Goal: Information Seeking & Learning: Learn about a topic

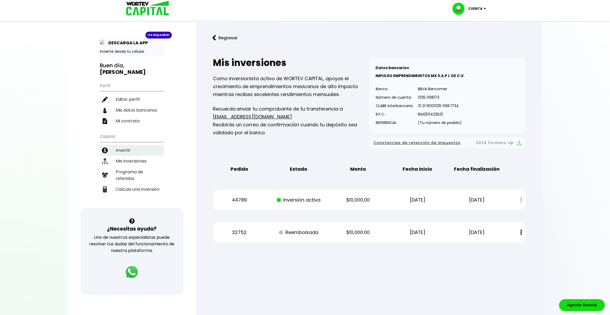
click at [125, 145] on li "Invertir" at bounding box center [132, 150] width 64 height 11
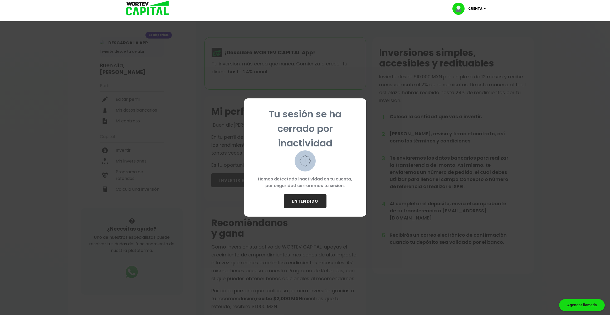
click at [303, 125] on p "Tu sesión se ha cerrado por inactividad" at bounding box center [304, 128] width 105 height 43
click at [298, 199] on button "ENTENDIDO" at bounding box center [305, 201] width 43 height 14
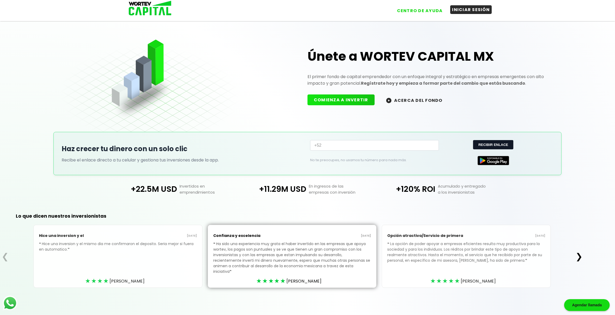
click at [461, 11] on button "INICIAR SESIÓN" at bounding box center [471, 9] width 42 height 9
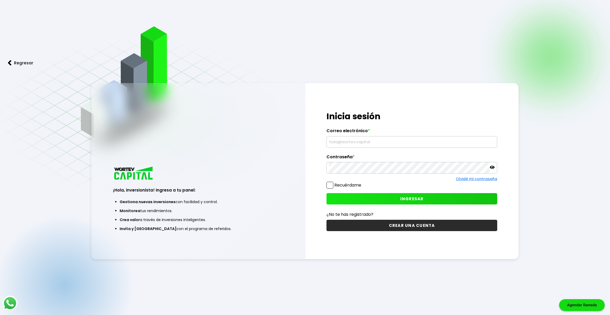
click at [374, 142] on input "text" at bounding box center [412, 141] width 166 height 11
type input "R"
type input "[PERSON_NAME][EMAIL_ADDRESS][DOMAIN_NAME]"
click at [420, 200] on span "INGRESAR" at bounding box center [411, 199] width 23 height 6
click at [420, 0] on div "Regresar ¡Hola, inversionista! Ingresa a tu panel: Gestiona nuevas inversiones …" at bounding box center [305, 0] width 610 height 0
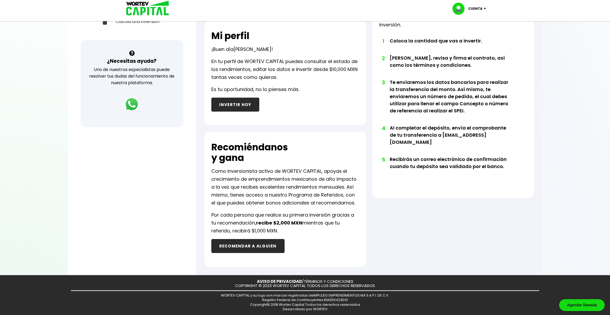
scroll to position [169, 0]
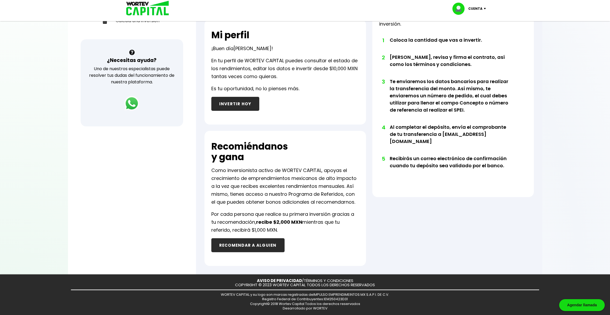
click at [253, 245] on button "RECOMENDAR A ALGUIEN" at bounding box center [247, 245] width 73 height 14
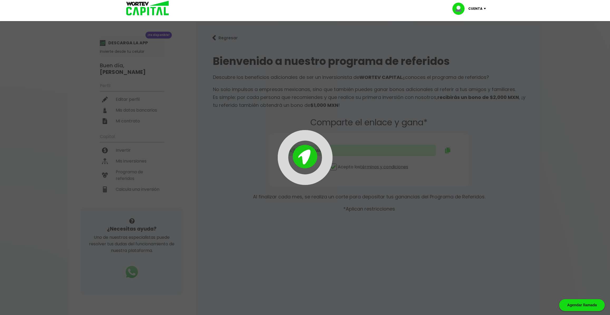
type input "[URL][DOMAIN_NAME][PERSON_NAME]"
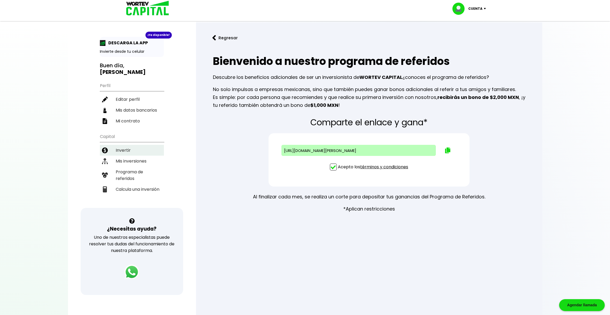
click at [133, 145] on li "Invertir" at bounding box center [132, 150] width 64 height 11
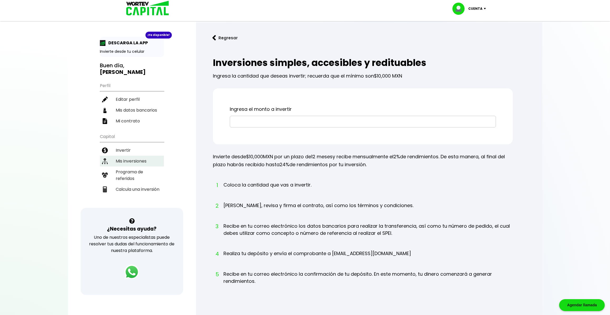
click at [133, 155] on li "Mis inversiones" at bounding box center [132, 160] width 64 height 11
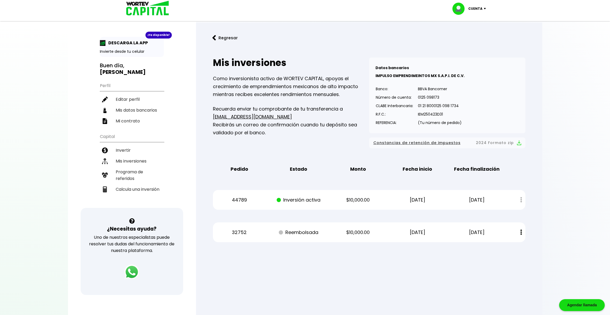
click at [224, 38] on button "Regresar" at bounding box center [224, 38] width 41 height 14
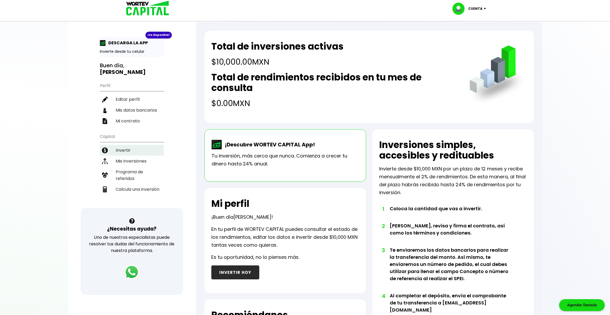
click at [135, 145] on li "Invertir" at bounding box center [132, 150] width 64 height 11
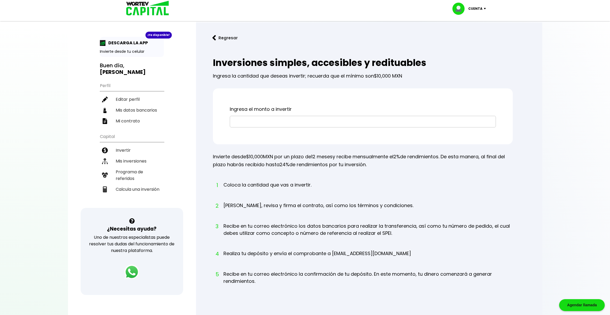
click at [247, 124] on input "text" at bounding box center [362, 121] width 261 height 11
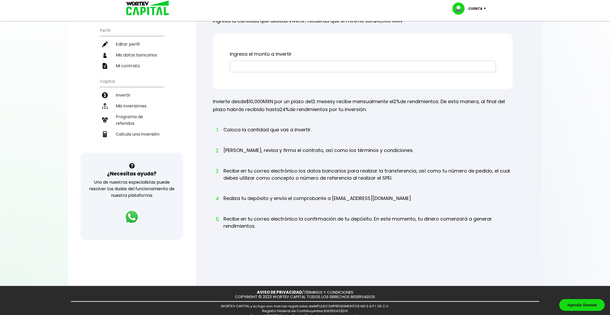
scroll to position [68, 0]
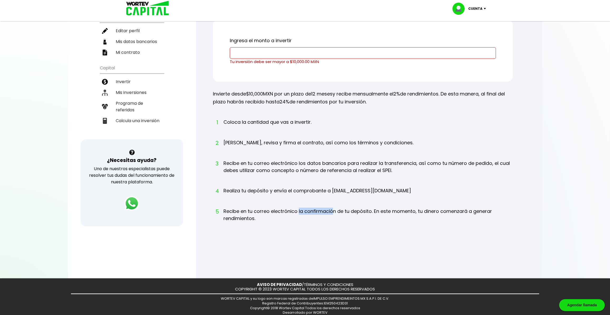
drag, startPoint x: 299, startPoint y: 207, endPoint x: 332, endPoint y: 211, distance: 33.2
click at [332, 211] on li "5 Recibe en tu correo electrónico la confirmación de tu depósito. En este momen…" at bounding box center [367, 219] width 289 height 24
click at [346, 212] on li "5 Recibe en tu correo electrónico la confirmación de tu depósito. En este momen…" at bounding box center [367, 219] width 289 height 24
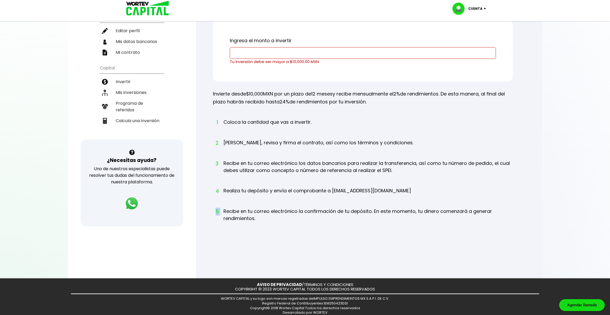
click at [399, 212] on li "5 Recibe en tu correo electrónico la confirmación de tu depósito. En este momen…" at bounding box center [367, 219] width 289 height 24
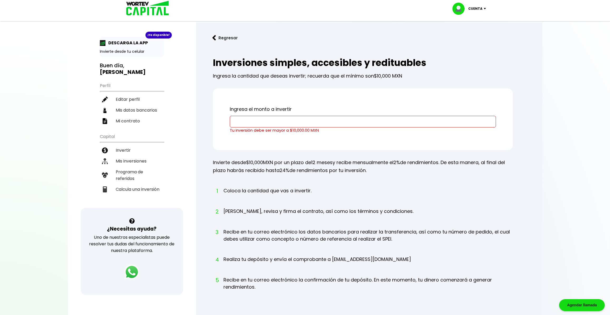
click at [264, 107] on p "Ingresa el monto a invertir" at bounding box center [363, 109] width 266 height 8
click at [290, 109] on p "Ingresa el monto a invertir" at bounding box center [363, 109] width 266 height 8
click at [293, 109] on p "Ingresa el monto a invertir" at bounding box center [363, 109] width 266 height 8
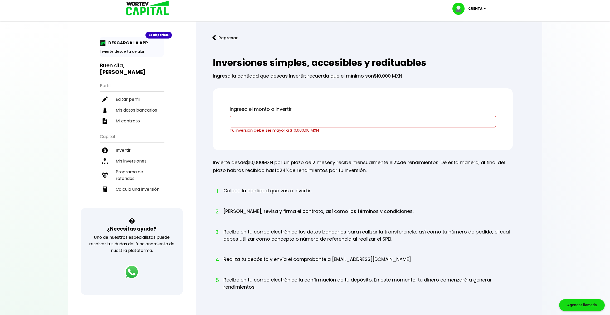
click at [283, 120] on input "text" at bounding box center [362, 121] width 261 height 11
type input "$2"
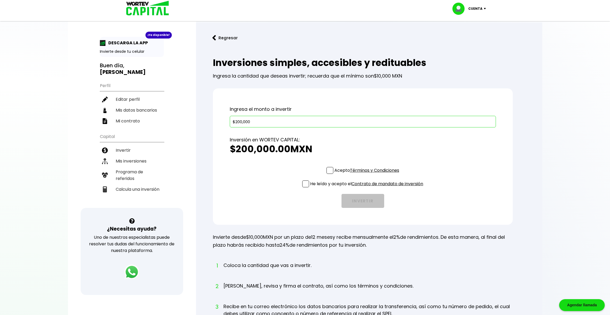
type input "$200,000"
click at [333, 170] on label "Acepto Términos y Condiciones" at bounding box center [362, 170] width 73 height 7
click at [368, 174] on input "Acepto Términos y Condiciones" at bounding box center [368, 174] width 0 height 0
click at [308, 183] on label "He leído y acepto el Contrato de mandato de inversión" at bounding box center [362, 183] width 121 height 7
click at [368, 188] on input "He leído y acepto el Contrato de mandato de inversión" at bounding box center [368, 188] width 0 height 0
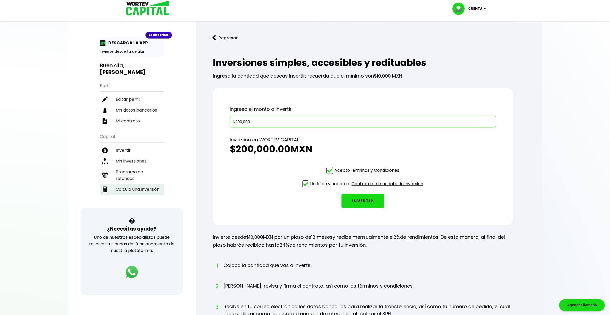
click at [137, 184] on li "Calcula una inversión" at bounding box center [132, 189] width 64 height 11
select select "1"
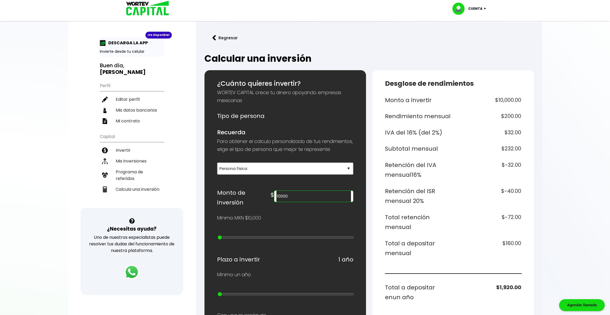
click at [304, 202] on input "10000" at bounding box center [313, 195] width 74 height 11
drag, startPoint x: 304, startPoint y: 204, endPoint x: 249, endPoint y: 205, distance: 54.5
click at [276, 202] on input "10000" at bounding box center [313, 195] width 74 height 11
type input "200000"
click at [513, 219] on h6 "$-1,440.00" at bounding box center [488, 222] width 66 height 20
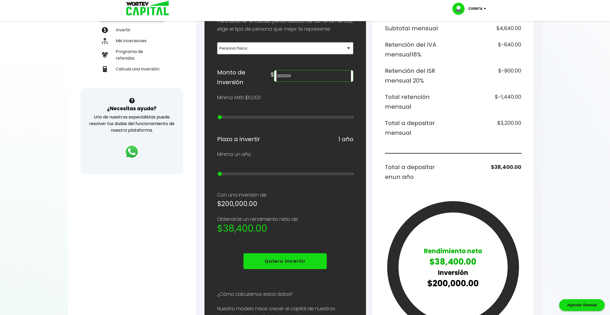
scroll to position [111, 0]
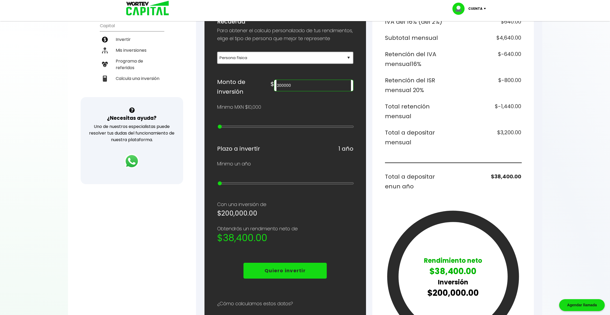
click at [483, 143] on h6 "$3,200.00" at bounding box center [488, 138] width 66 height 20
click at [425, 106] on h6 "Total retención mensual" at bounding box center [418, 111] width 66 height 20
click at [506, 105] on h6 "$-1,440.00" at bounding box center [488, 111] width 66 height 20
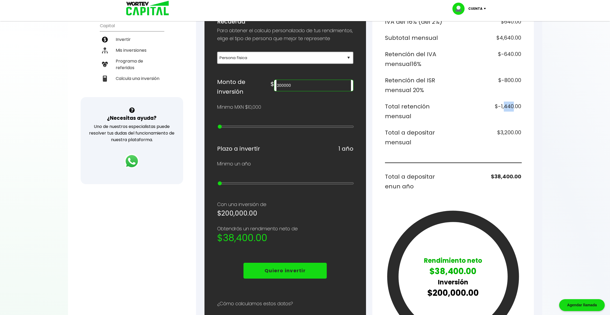
click at [506, 105] on h6 "$-1,440.00" at bounding box center [488, 111] width 66 height 20
select select "2"
click option "Persona moral" at bounding box center [0, 0] width 0 height 0
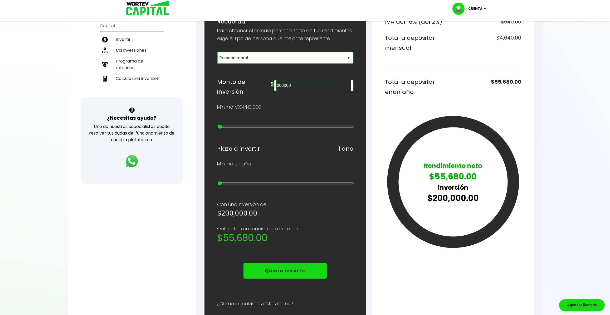
click at [425, 94] on h6 "Total a depositar en un año" at bounding box center [418, 87] width 66 height 20
click at [307, 90] on input "200000" at bounding box center [313, 85] width 74 height 11
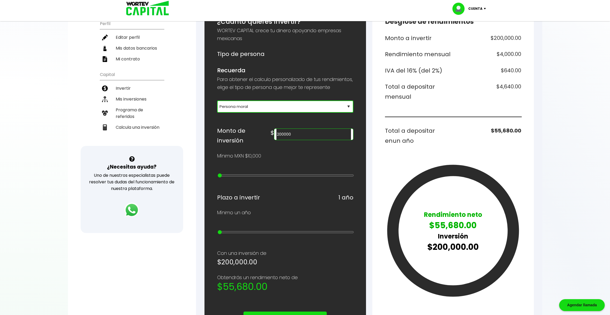
scroll to position [28, 0]
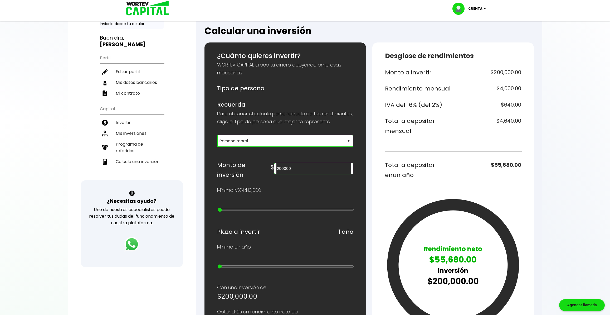
click at [517, 114] on div "Monto a invertir $200,000.00 Rendimiento mensual $4,000.00 IVA del 16% (del 2%)…" at bounding box center [453, 200] width 136 height 267
drag, startPoint x: 494, startPoint y: 87, endPoint x: 522, endPoint y: 88, distance: 27.4
click at [522, 88] on div "Desglose de rendimientos Monto a invertir $200,000.00 Rendimiento mensual $4,00…" at bounding box center [452, 263] width 161 height 442
click at [511, 100] on div "Monto a invertir $200,000.00 Rendimiento mensual $4,000.00 IVA del 16% (del 2%)…" at bounding box center [453, 200] width 136 height 267
drag, startPoint x: 495, startPoint y: 118, endPoint x: 533, endPoint y: 124, distance: 38.9
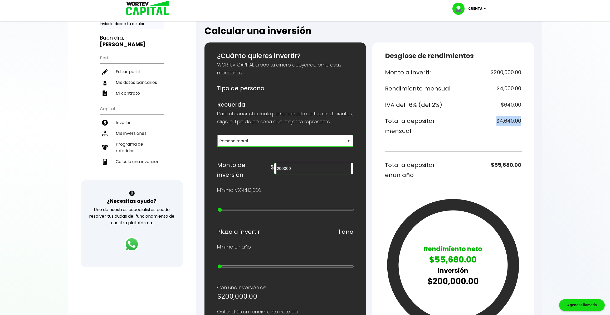
click at [533, 124] on div "Desglose de rendimientos Monto a invertir $200,000.00 Rendimiento mensual $4,00…" at bounding box center [452, 263] width 161 height 442
click at [523, 123] on div "Desglose de rendimientos Monto a invertir $200,000.00 Rendimiento mensual $4,00…" at bounding box center [452, 263] width 161 height 442
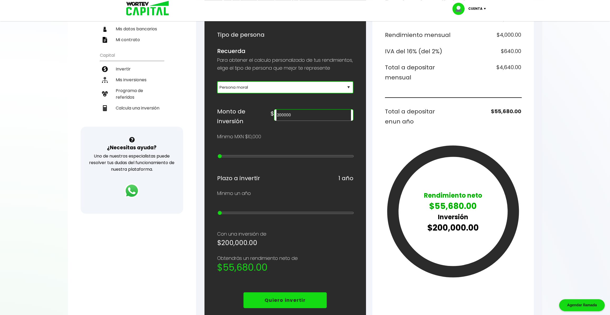
scroll to position [138, 0]
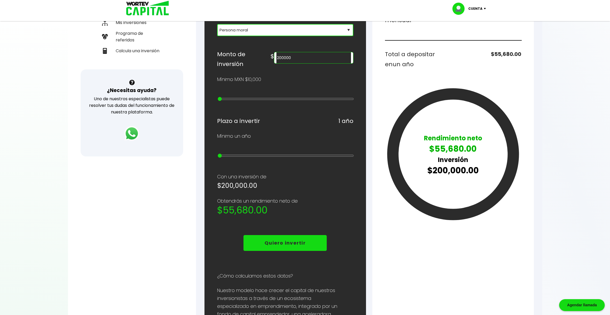
click at [311, 63] on input "200000" at bounding box center [313, 57] width 74 height 11
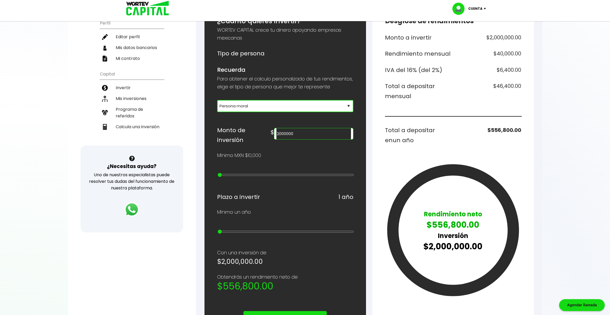
scroll to position [55, 0]
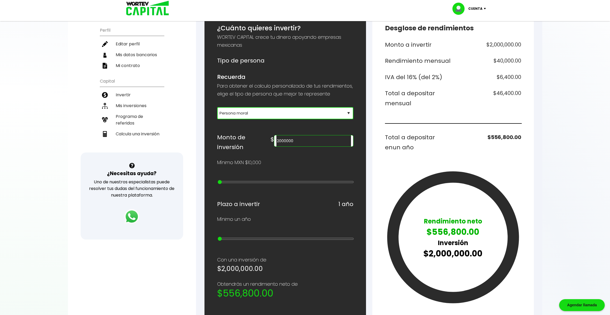
type input "2000000"
